Goal: Task Accomplishment & Management: Manage account settings

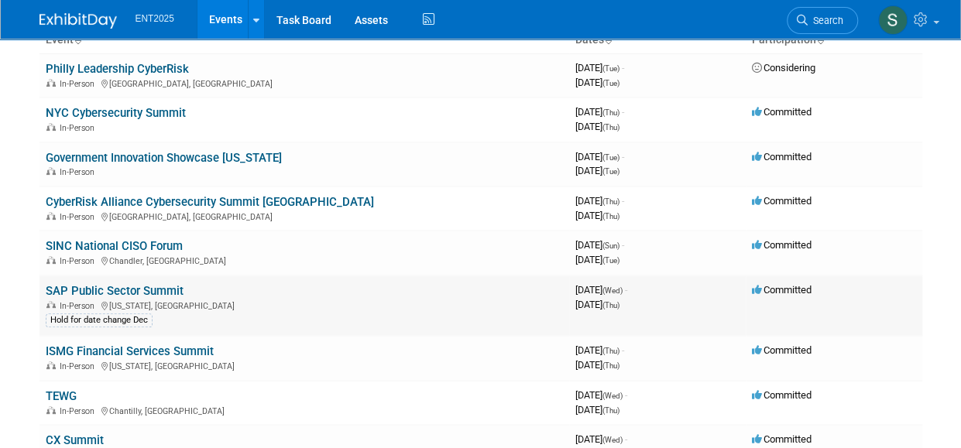
scroll to position [118, 0]
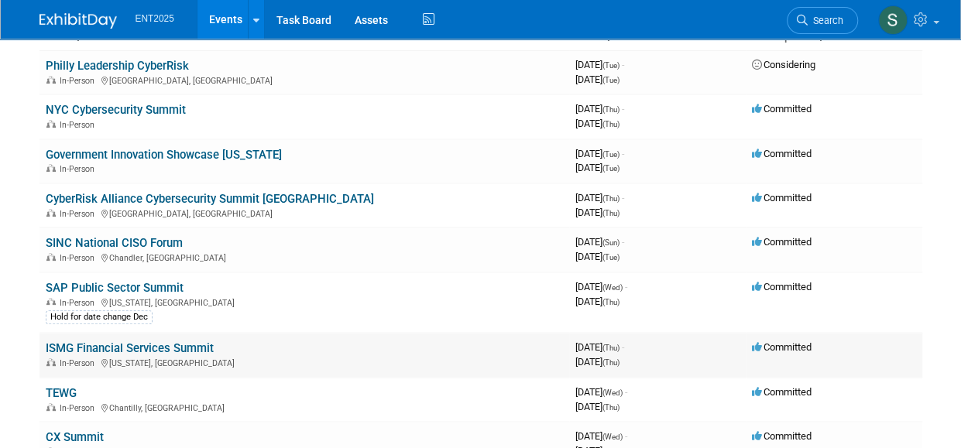
click at [114, 345] on link "ISMG Financial Services Summit" at bounding box center [130, 348] width 168 height 14
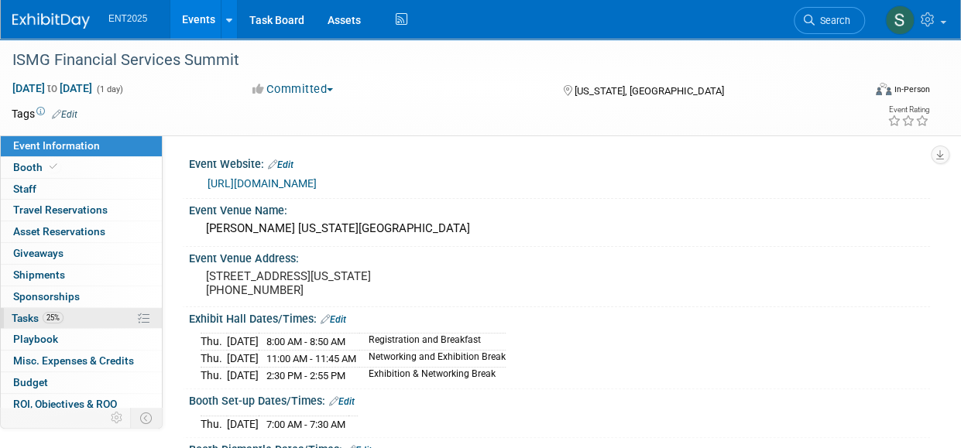
click at [22, 308] on link "25% Tasks 25%" at bounding box center [81, 318] width 161 height 21
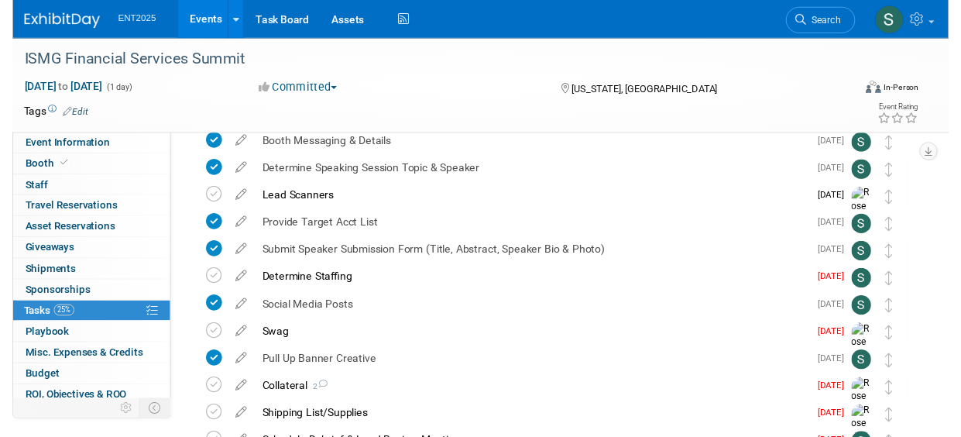
scroll to position [181, 0]
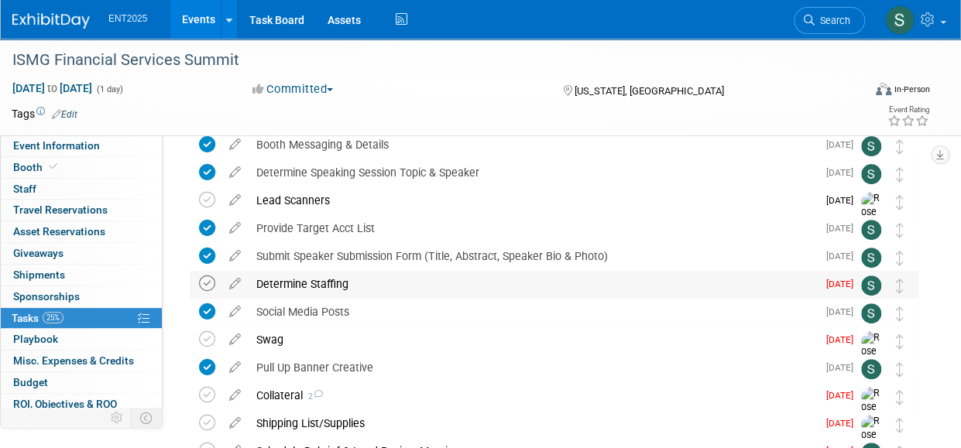
click at [205, 283] on icon at bounding box center [207, 284] width 16 height 16
click at [238, 283] on icon at bounding box center [234, 280] width 27 height 19
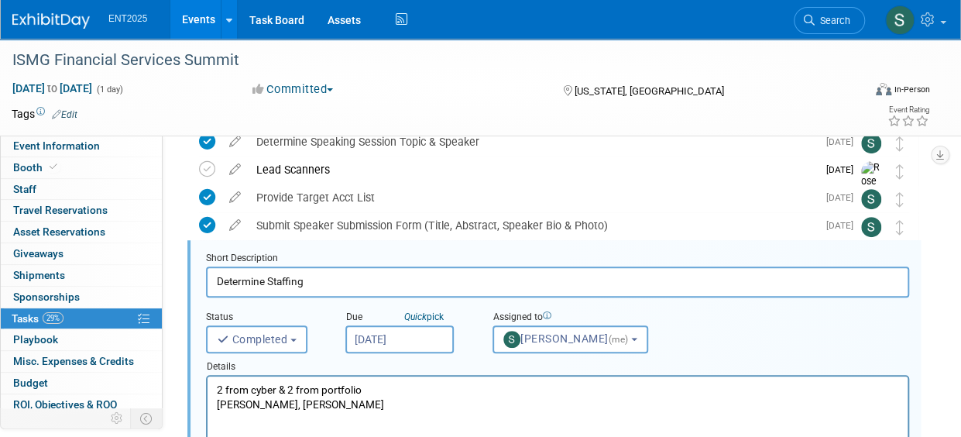
scroll to position [224, 0]
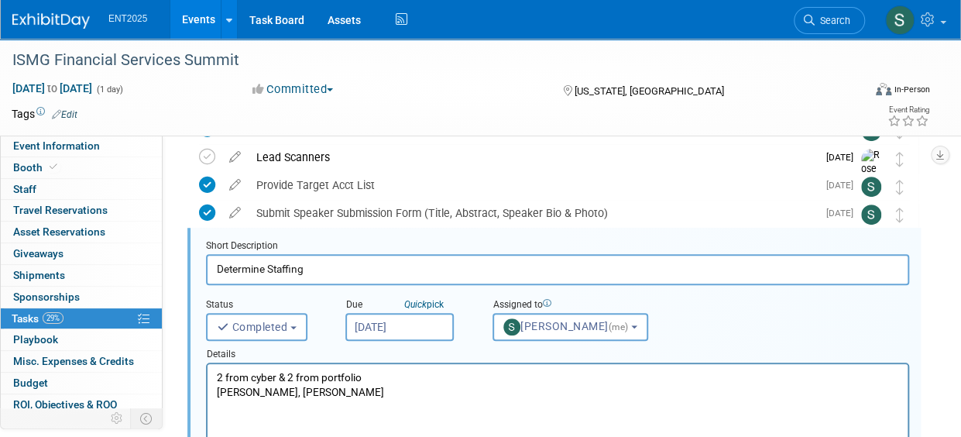
click at [367, 388] on p "2 from cyber & 2 from portfolio Chris Young, Geoff Rennie" at bounding box center [558, 384] width 682 height 29
click at [279, 396] on p "2 from cyber & 2 from portfolio Chris Young, Geoff Rennie, Ken Gustitus" at bounding box center [558, 384] width 682 height 29
click at [217, 392] on p "2 from cyber & 2 from portfolio Chris Young, Geoff Rennie, Ken Gustitus" at bounding box center [558, 384] width 682 height 29
drag, startPoint x: 523, startPoint y: 396, endPoint x: 536, endPoint y: 396, distance: 12.4
click at [523, 397] on p "2 from cyber & 2 from portfolio Dave Burgess, Chris Young, Geoff Rennie, Ken Gu…" at bounding box center [558, 384] width 682 height 29
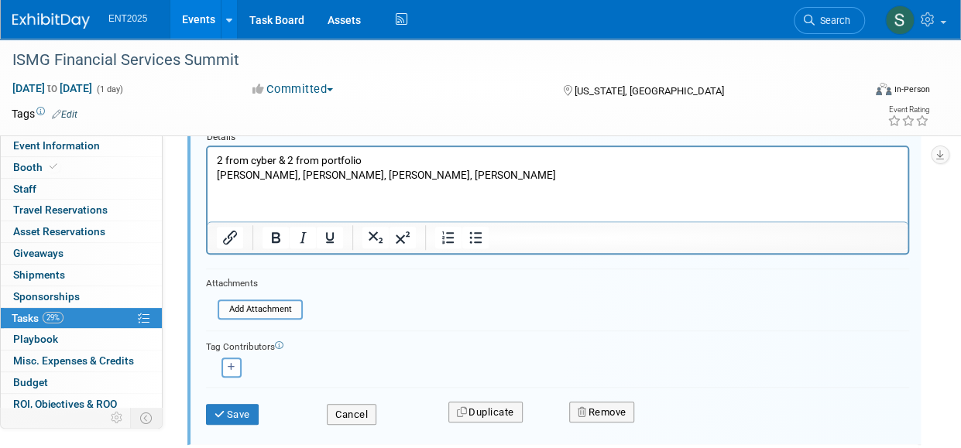
scroll to position [451, 0]
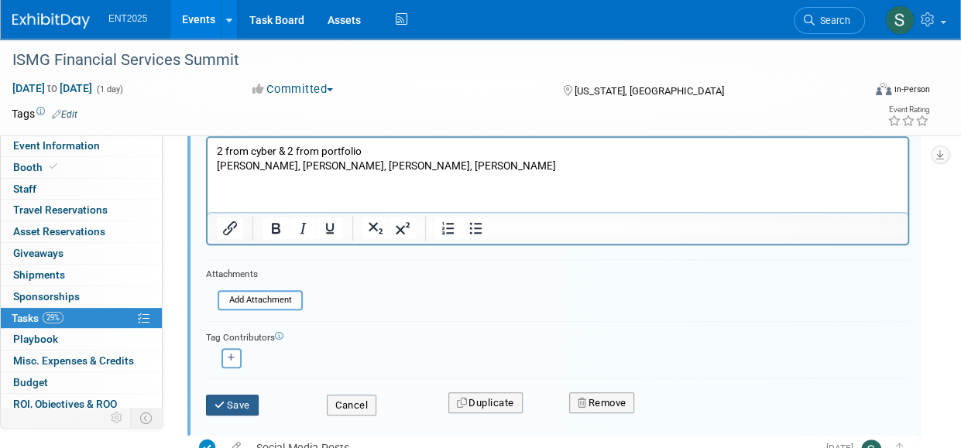
click at [228, 400] on button "Save" at bounding box center [232, 406] width 53 height 22
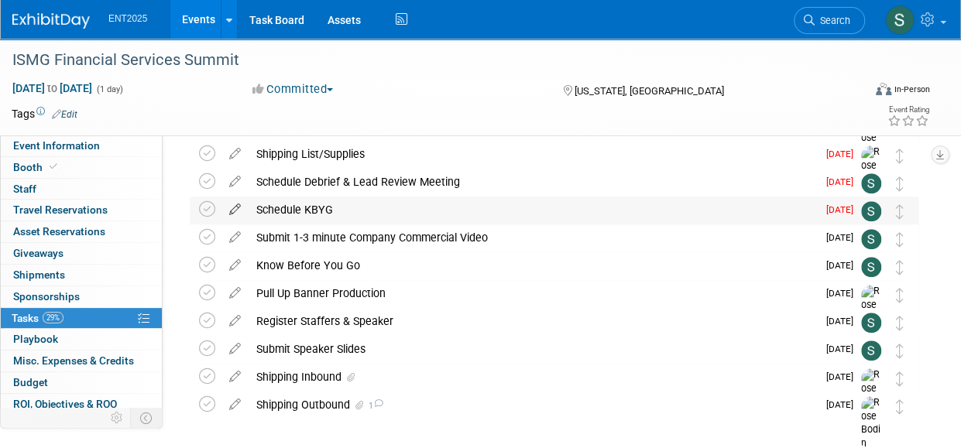
click at [234, 206] on icon at bounding box center [234, 206] width 27 height 19
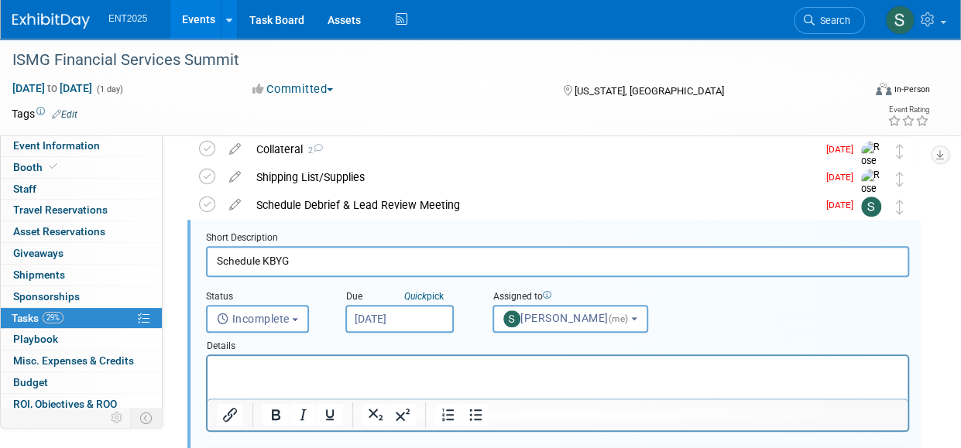
scroll to position [420, 0]
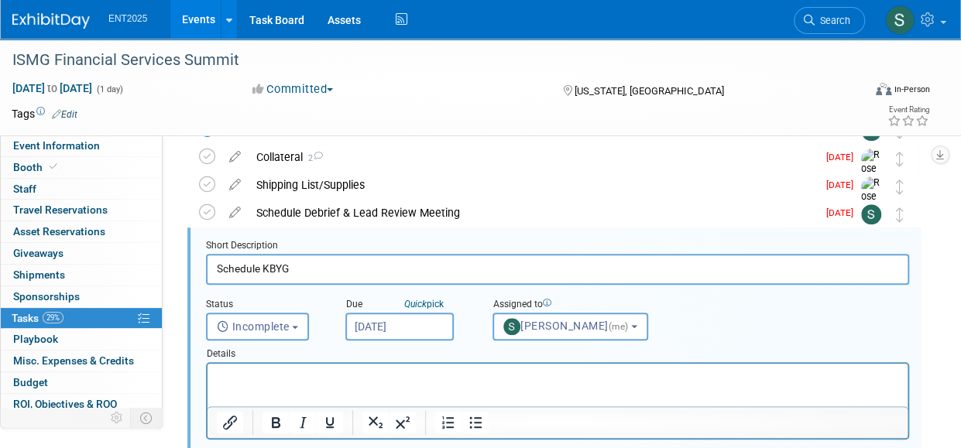
click at [252, 375] on p "Rich Text Area. Press ALT-0 for help." at bounding box center [558, 377] width 682 height 15
click at [23, 440] on div "Event Information Event Info Booth Booth 0 Staff 0 Staff 0 Travel Reservations …" at bounding box center [480, 253] width 961 height 1269
click at [289, 378] on p "October 30 at" at bounding box center [558, 377] width 682 height 15
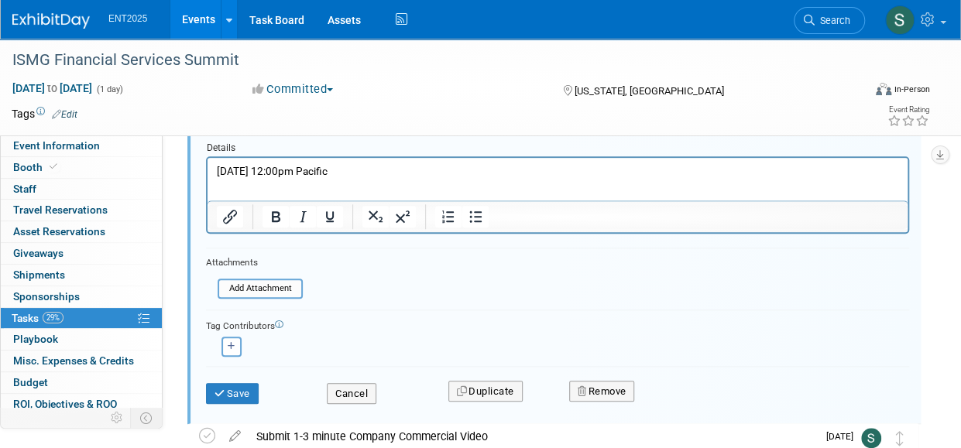
scroll to position [624, 0]
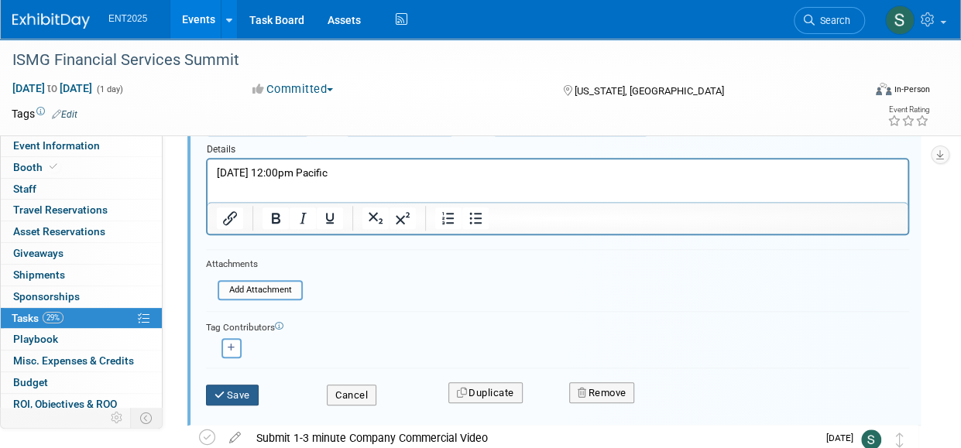
click at [246, 396] on button "Save" at bounding box center [232, 396] width 53 height 22
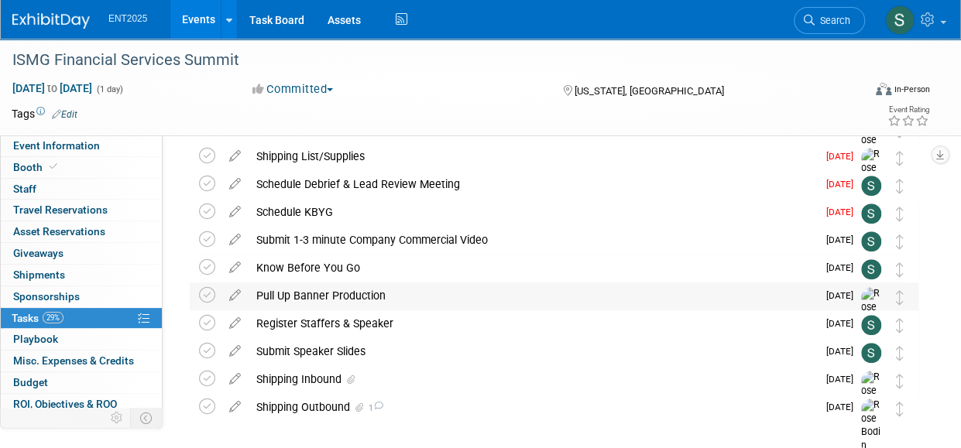
scroll to position [444, 0]
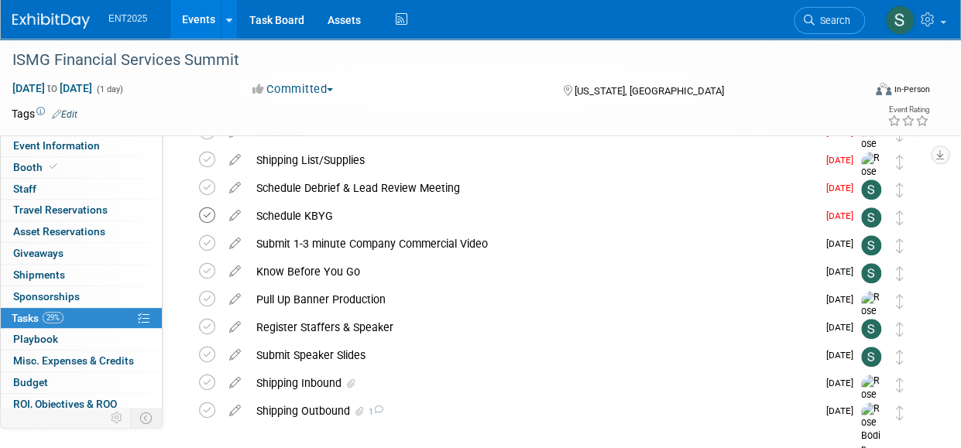
click at [207, 213] on icon at bounding box center [207, 215] width 16 height 16
click at [207, 183] on icon at bounding box center [207, 188] width 16 height 16
click at [237, 187] on icon at bounding box center [234, 184] width 27 height 19
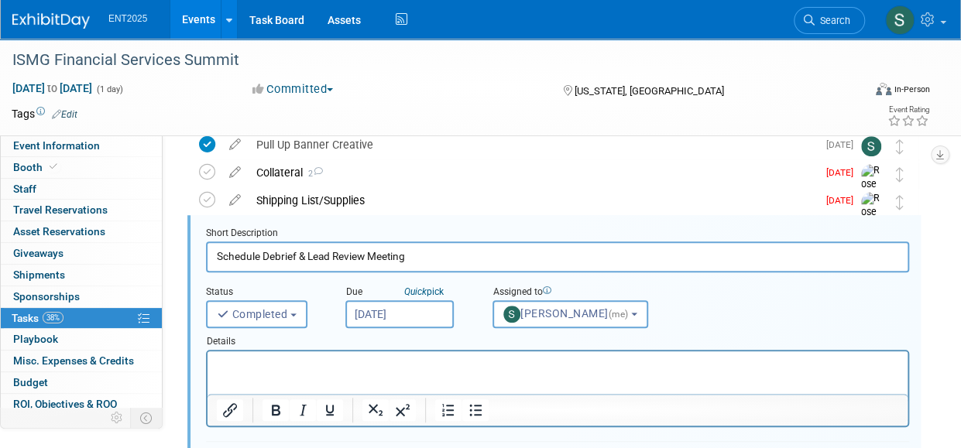
scroll to position [392, 0]
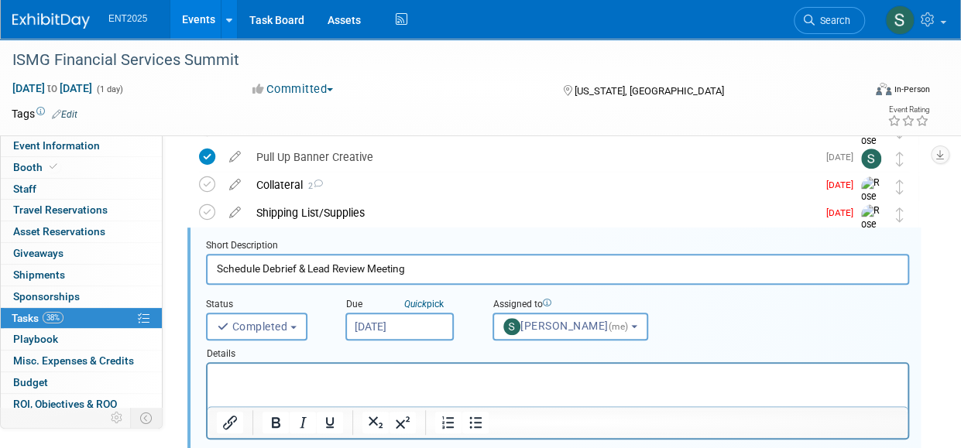
click at [253, 382] on p "Rich Text Area. Press ALT-0 for help." at bounding box center [558, 377] width 682 height 15
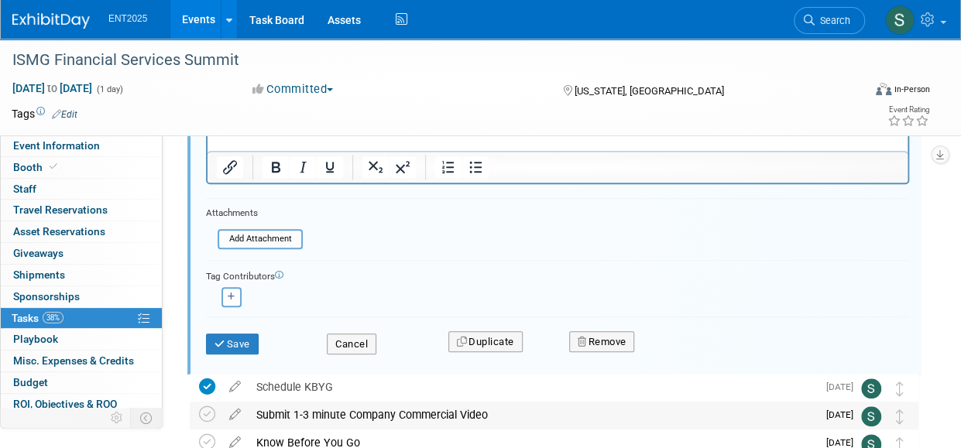
scroll to position [658, 0]
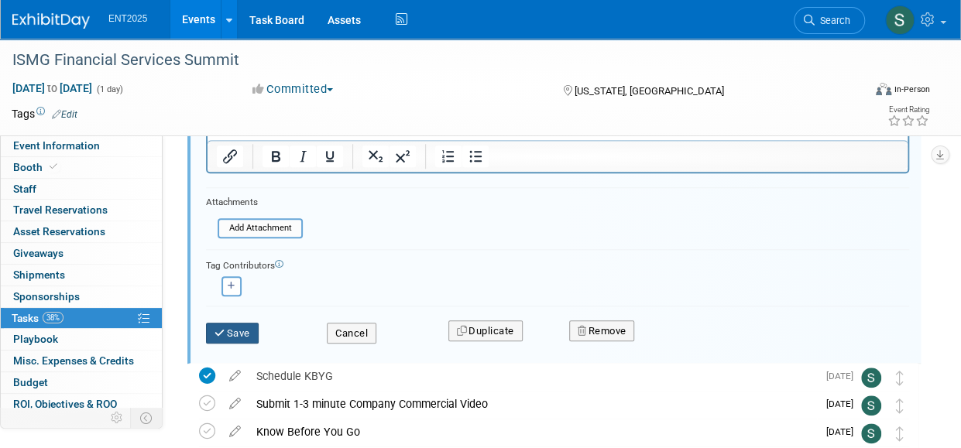
click at [240, 327] on button "Save" at bounding box center [232, 334] width 53 height 22
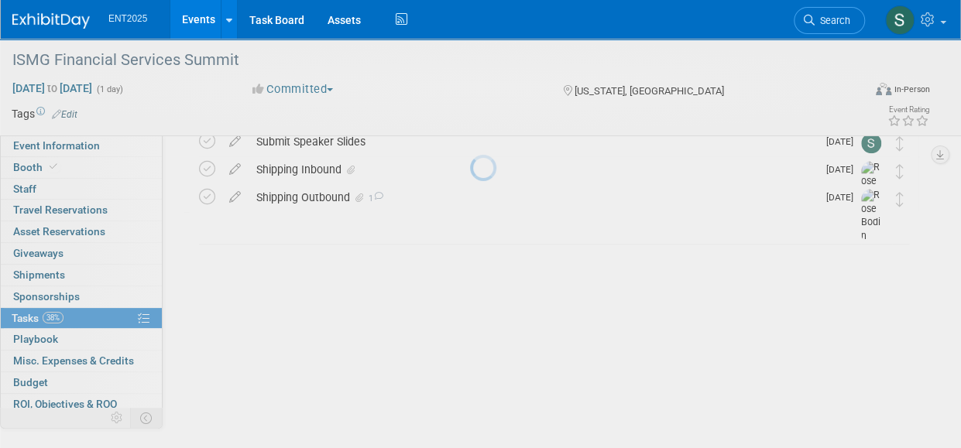
scroll to position [516, 0]
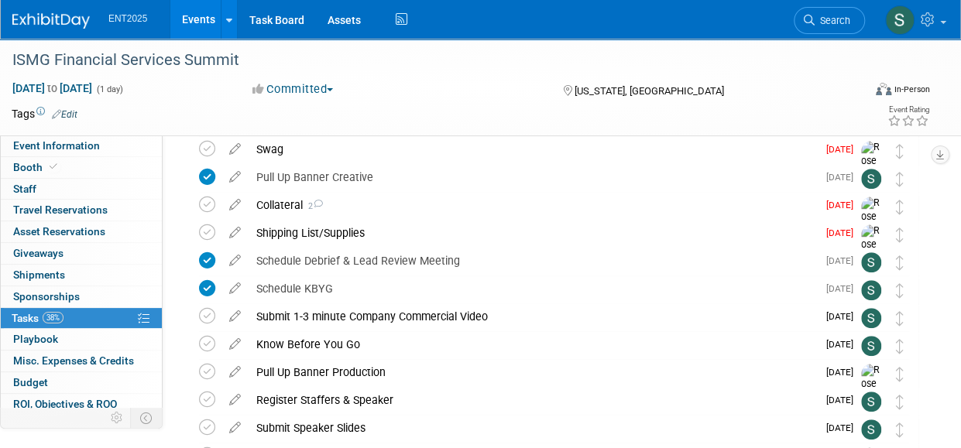
scroll to position [371, 0]
click at [239, 202] on icon at bounding box center [234, 202] width 27 height 19
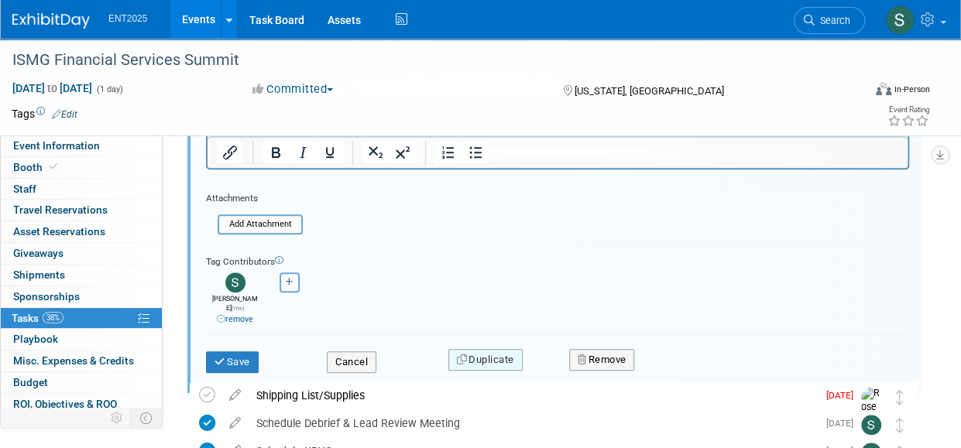
scroll to position [623, 0]
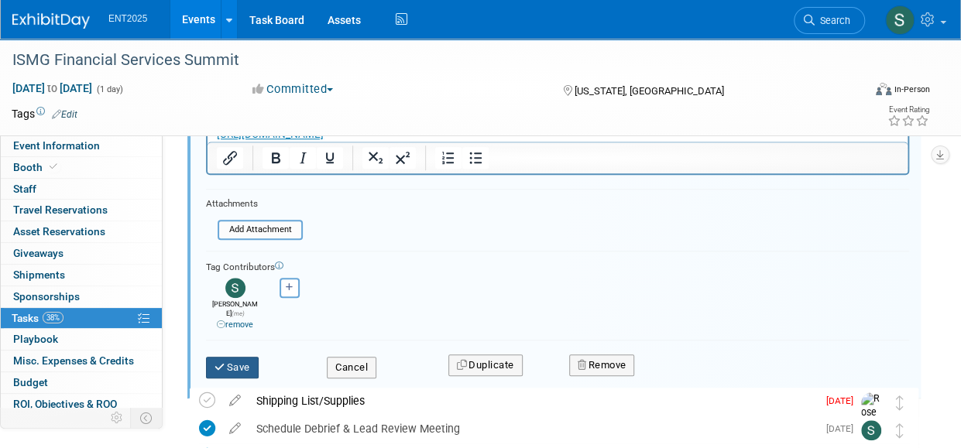
click at [239, 358] on button "Save" at bounding box center [232, 368] width 53 height 22
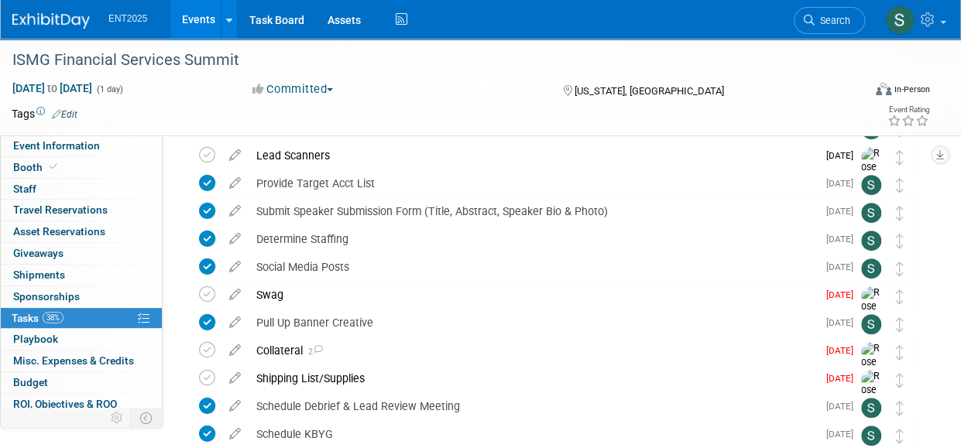
scroll to position [218, 0]
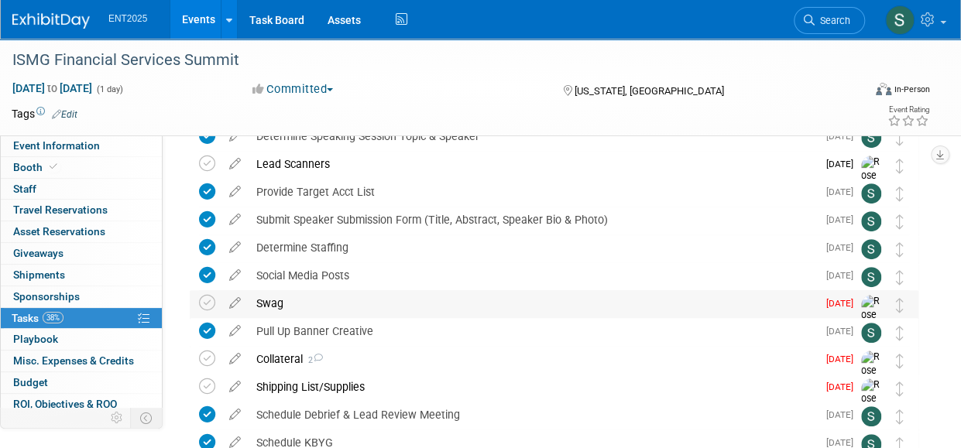
click at [271, 299] on div "Swag" at bounding box center [532, 303] width 568 height 26
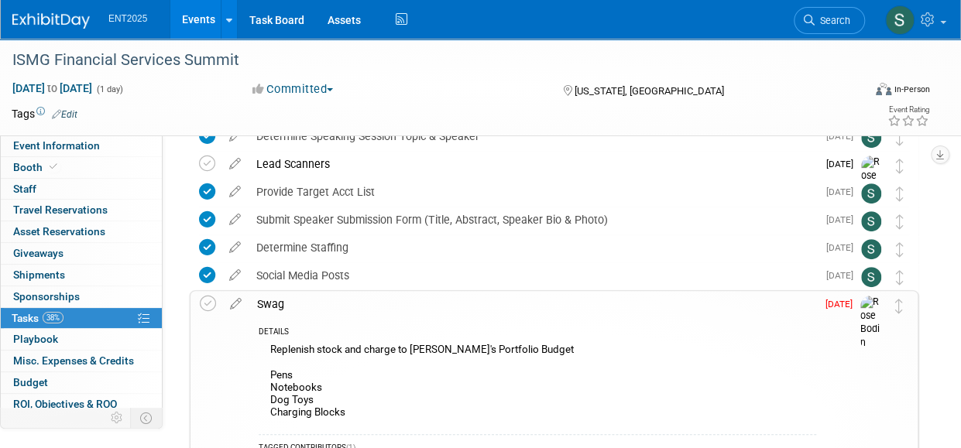
click at [266, 298] on div "Swag" at bounding box center [532, 304] width 567 height 26
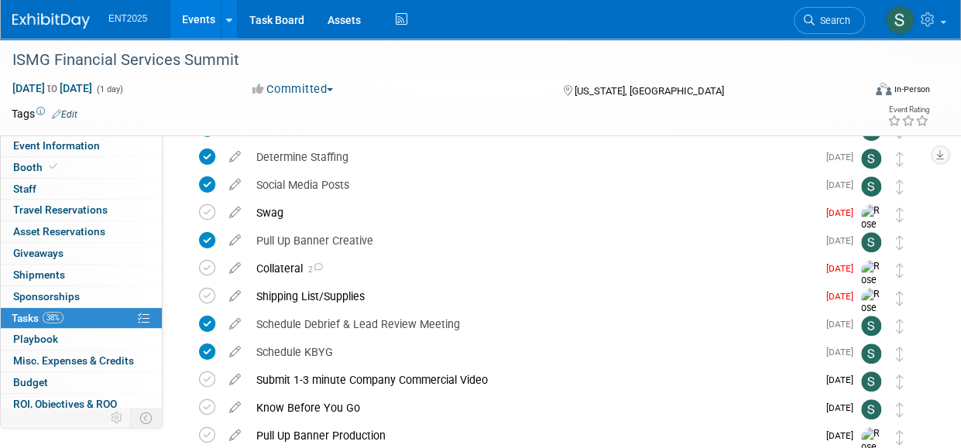
scroll to position [310, 0]
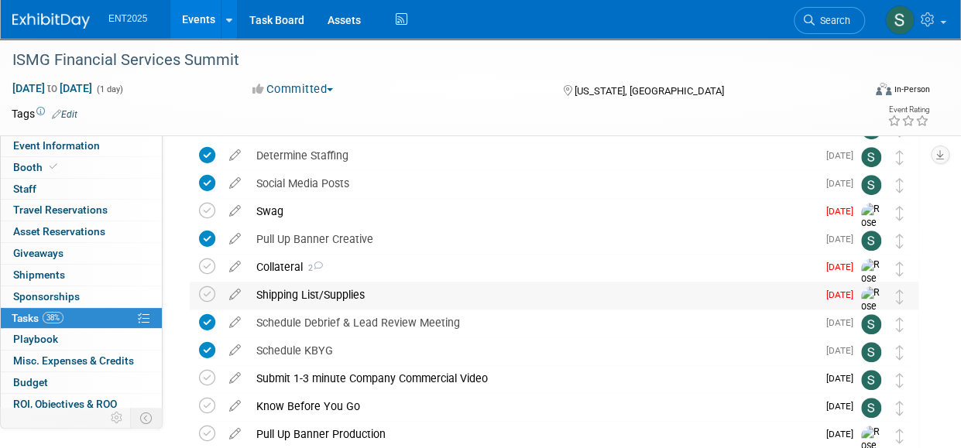
click at [297, 290] on div "Shipping List/Supplies" at bounding box center [532, 295] width 568 height 26
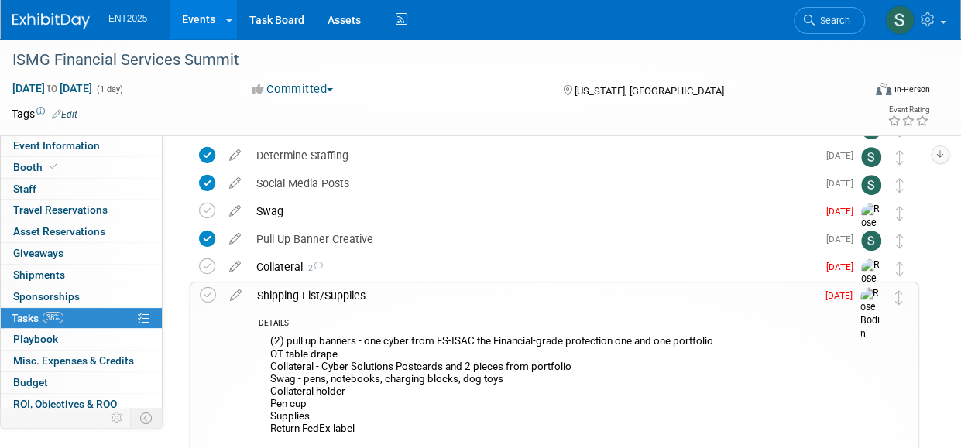
click at [268, 296] on div "Shipping List/Supplies" at bounding box center [532, 296] width 567 height 26
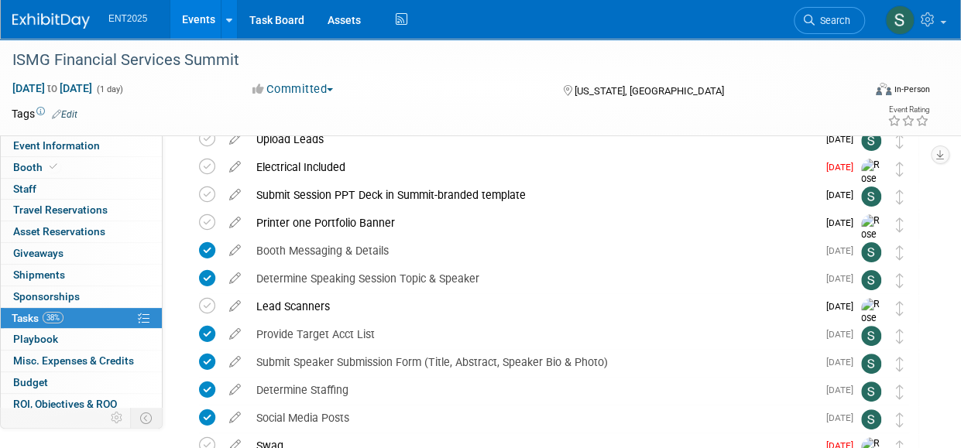
scroll to position [0, 0]
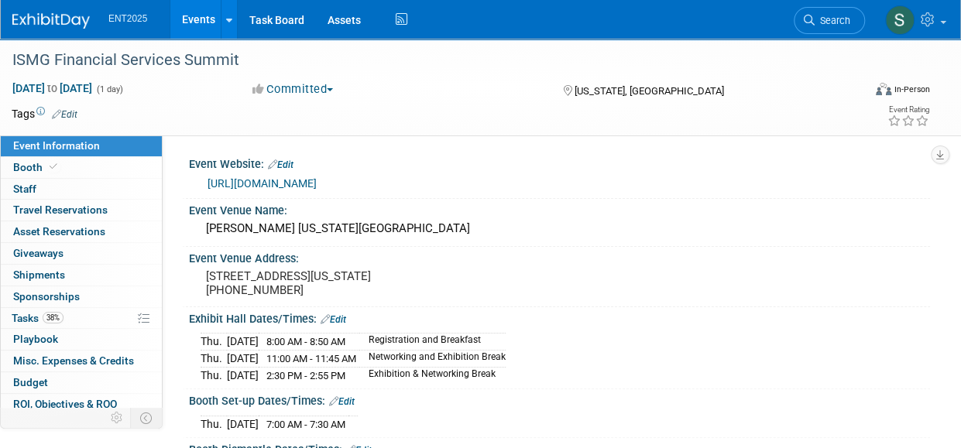
click at [207, 29] on link "Events" at bounding box center [198, 19] width 57 height 39
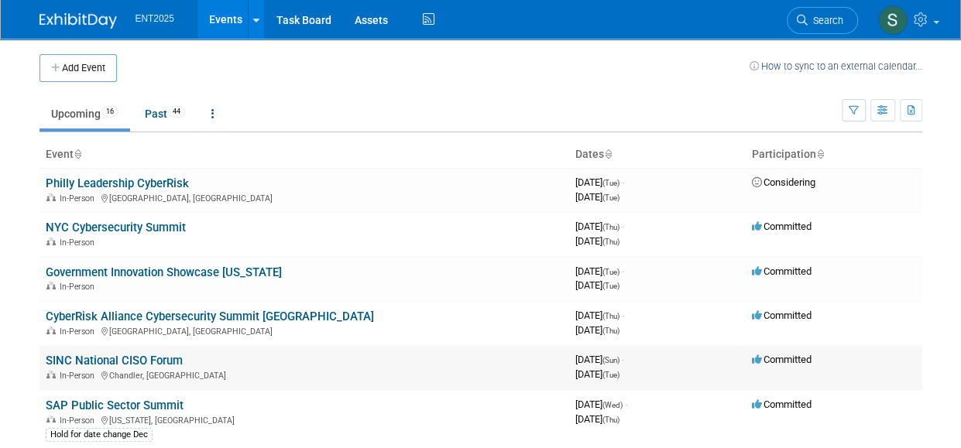
click at [65, 360] on link "SINC National CISO Forum" at bounding box center [114, 361] width 137 height 14
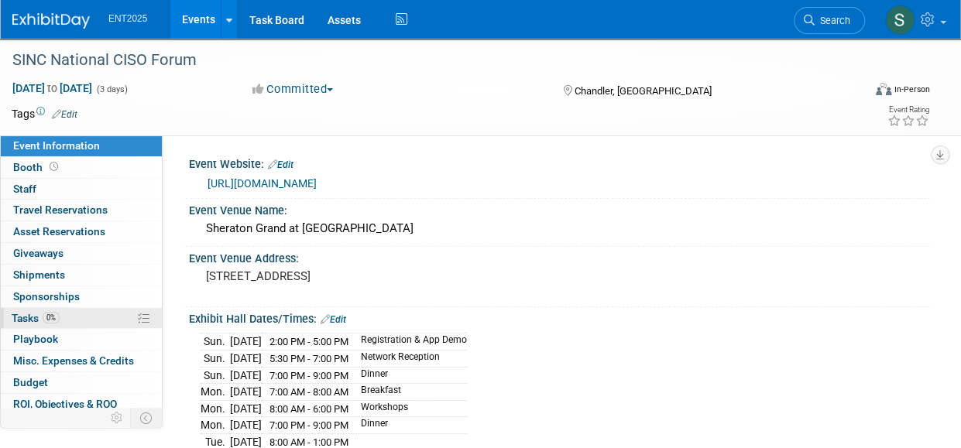
click at [28, 312] on span "Tasks 0%" at bounding box center [36, 318] width 48 height 12
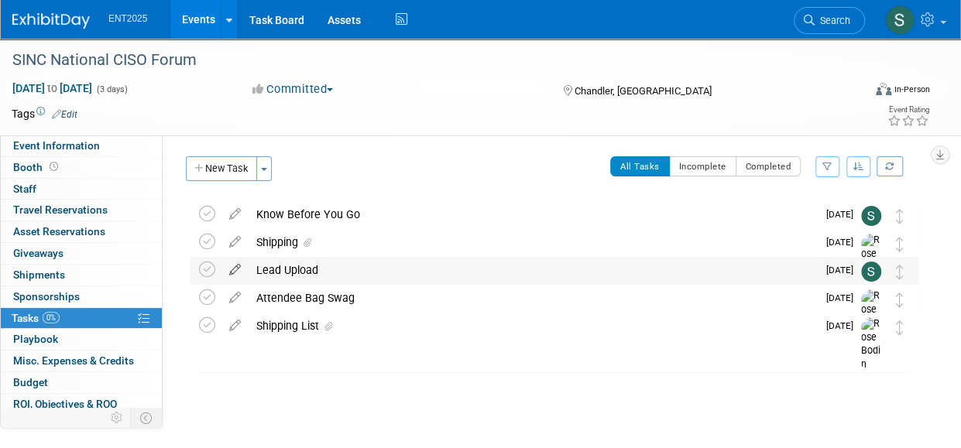
click at [234, 269] on icon at bounding box center [234, 266] width 27 height 19
select select "10"
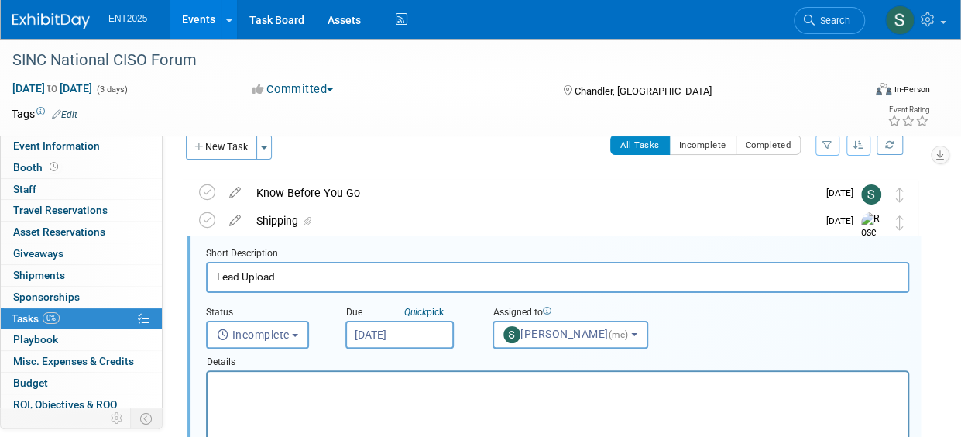
scroll to position [29, 0]
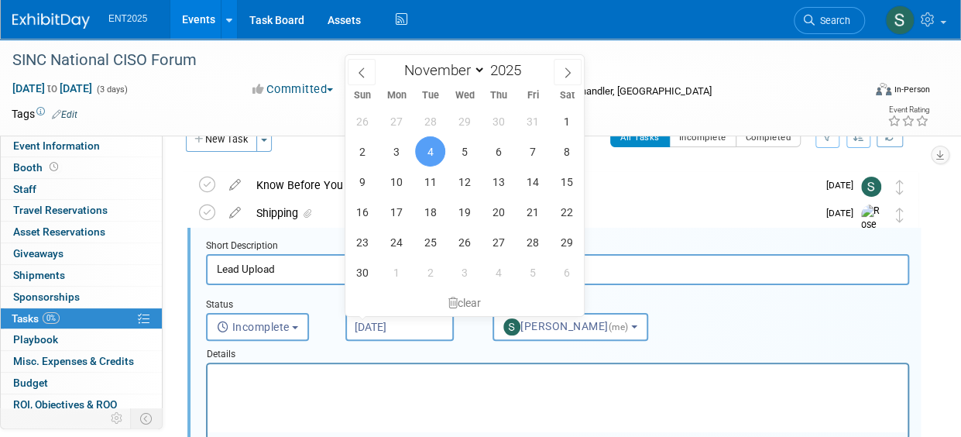
click at [398, 327] on input "Nov 4, 2025" at bounding box center [399, 327] width 108 height 28
click at [462, 150] on span "5" at bounding box center [464, 151] width 30 height 30
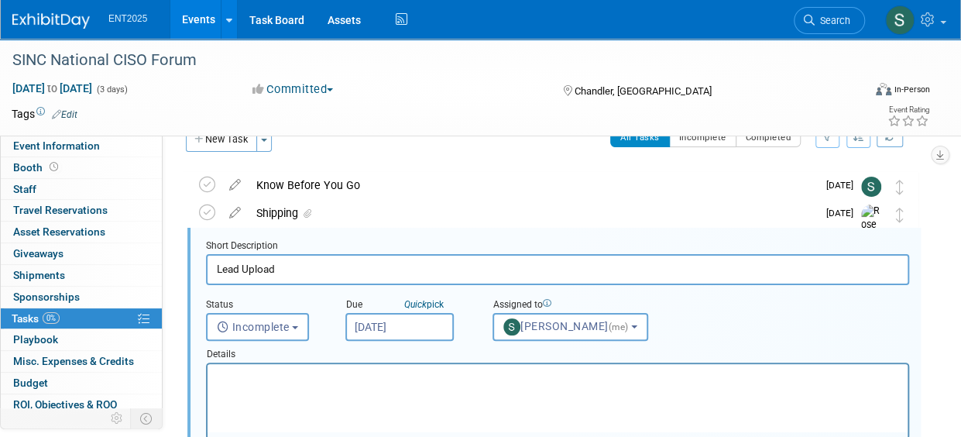
click at [427, 323] on input "Nov 5, 2025" at bounding box center [399, 327] width 108 height 28
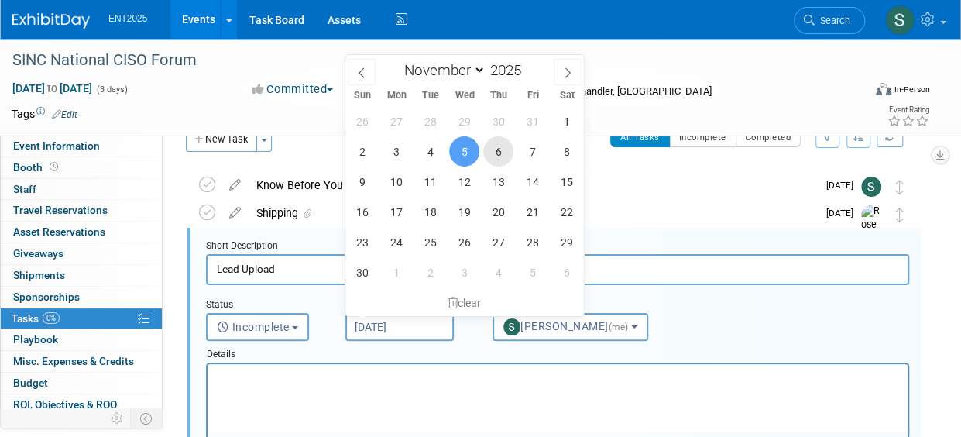
click at [497, 149] on span "6" at bounding box center [498, 151] width 30 height 30
type input "Nov 6, 2025"
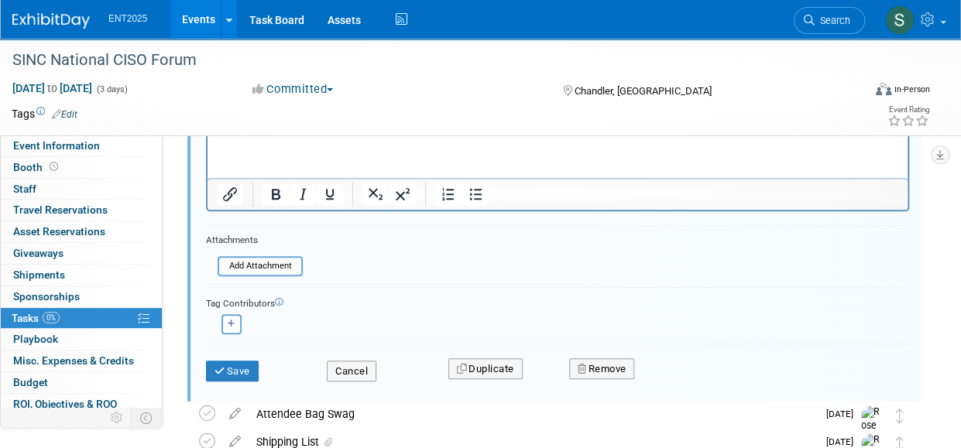
scroll to position [276, 0]
click at [234, 371] on button "Save" at bounding box center [232, 371] width 53 height 22
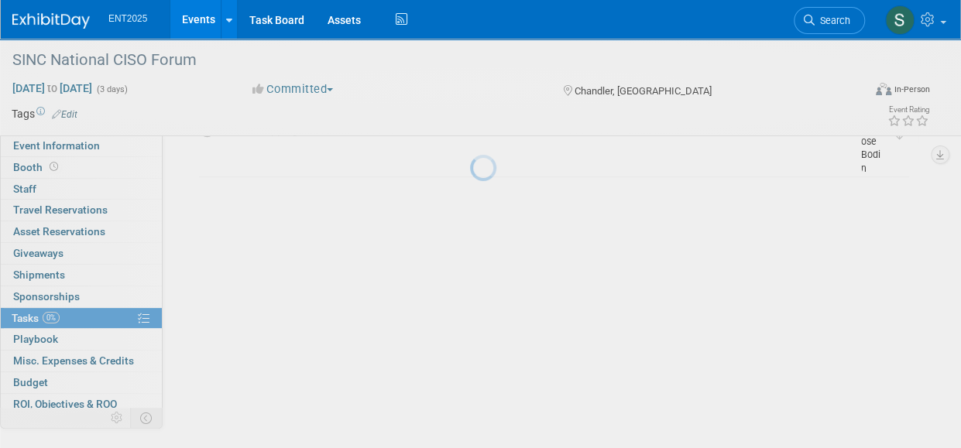
scroll to position [37, 0]
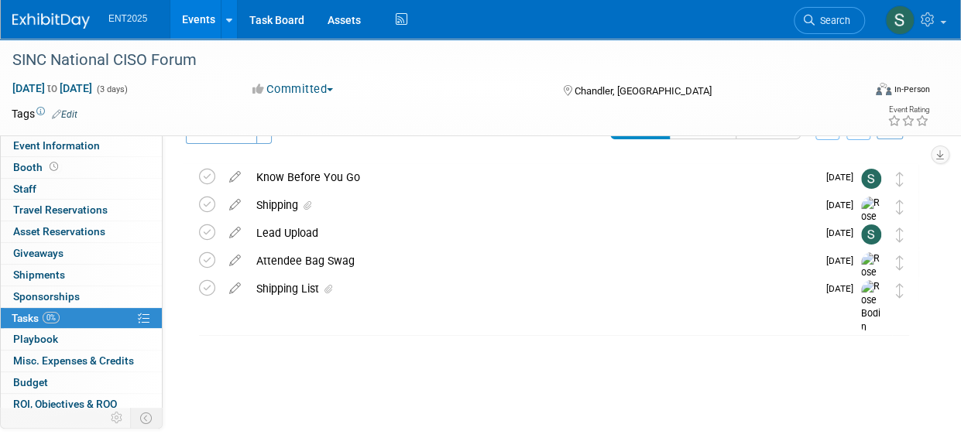
click at [198, 16] on link "Events" at bounding box center [198, 19] width 57 height 39
